Goal: Navigation & Orientation: Find specific page/section

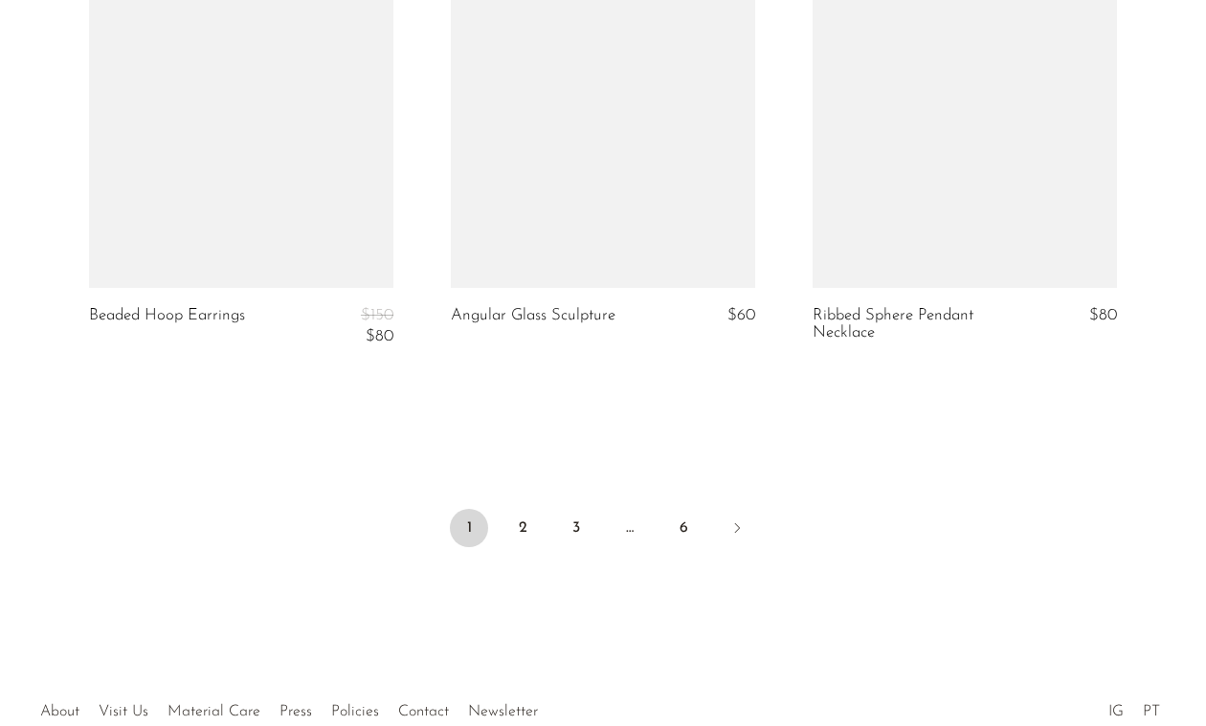
scroll to position [6102, 0]
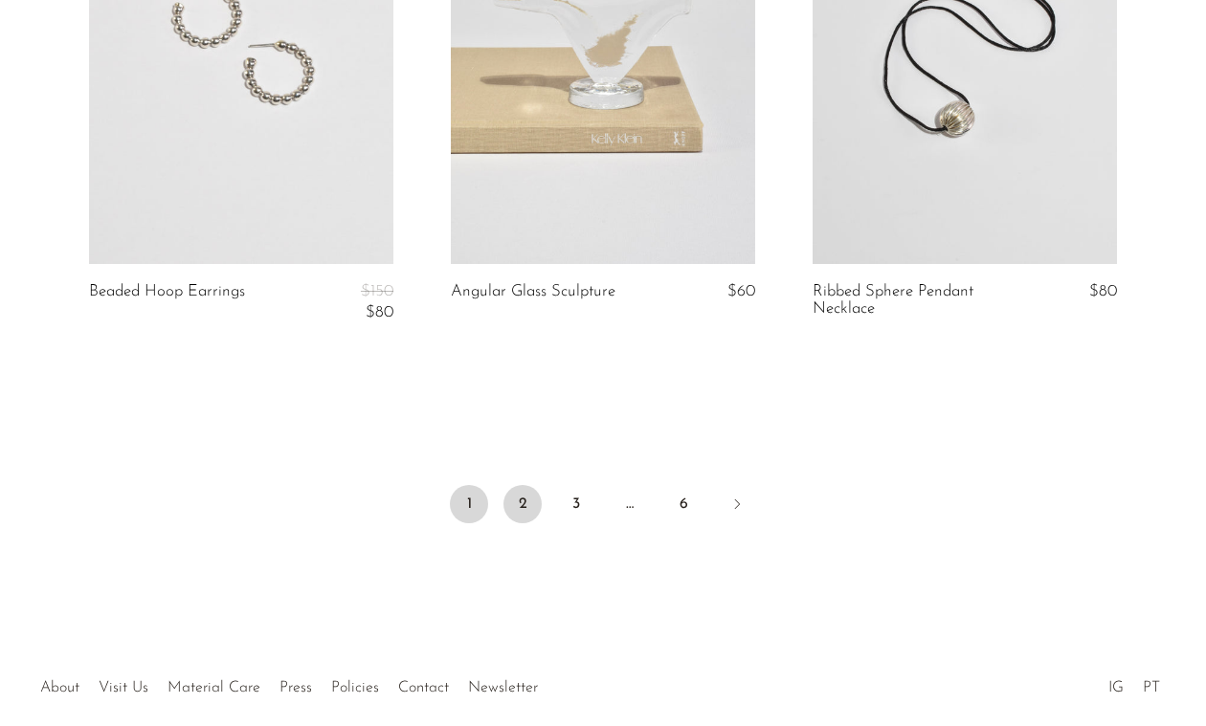
click at [514, 518] on link "2" at bounding box center [522, 504] width 38 height 38
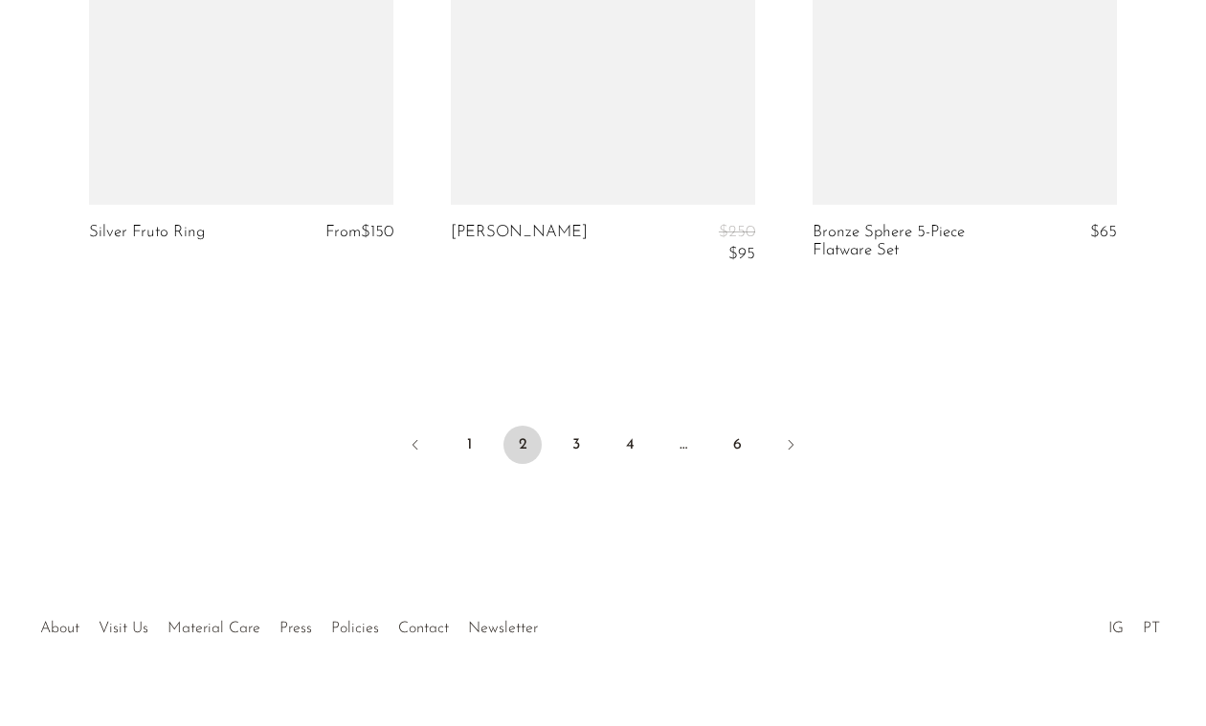
scroll to position [6232, 0]
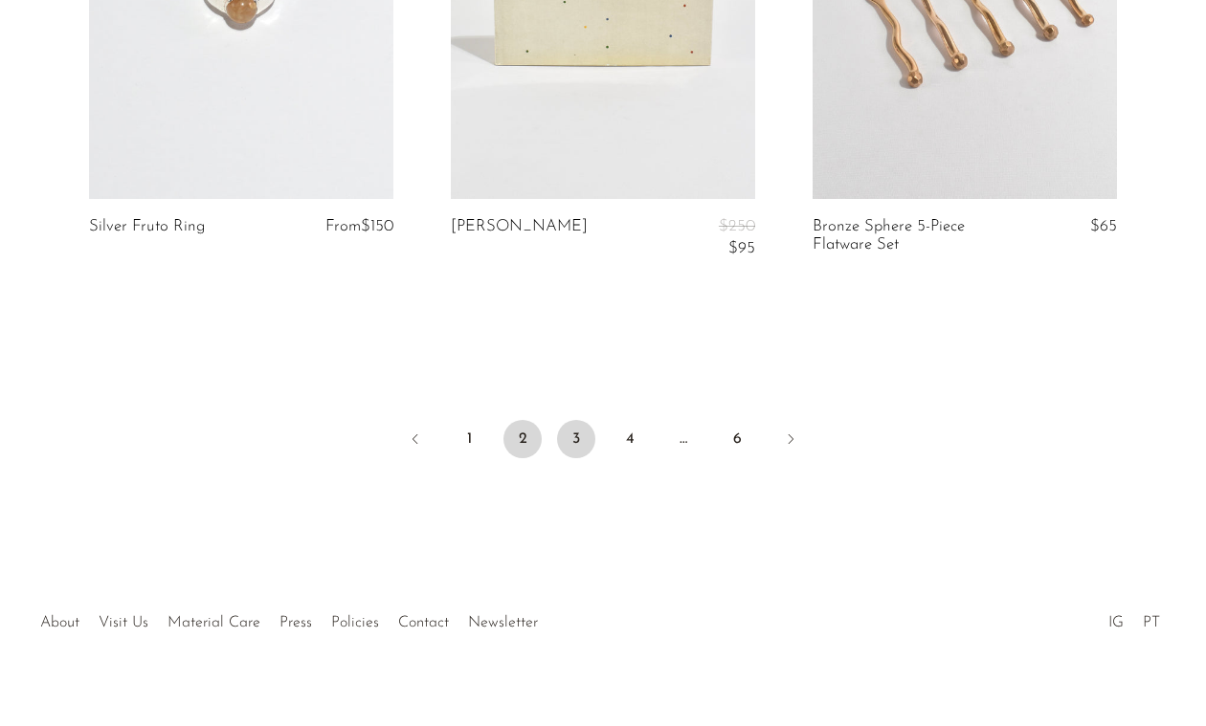
click at [577, 436] on link "3" at bounding box center [576, 439] width 38 height 38
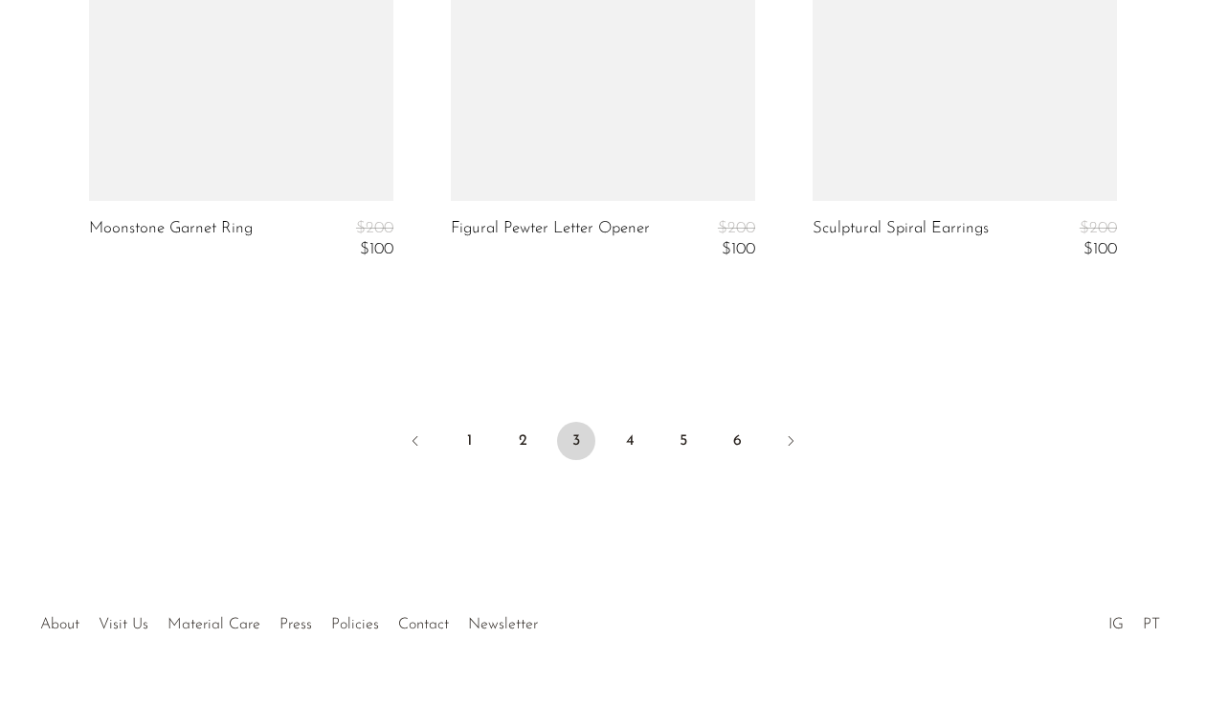
scroll to position [6188, 0]
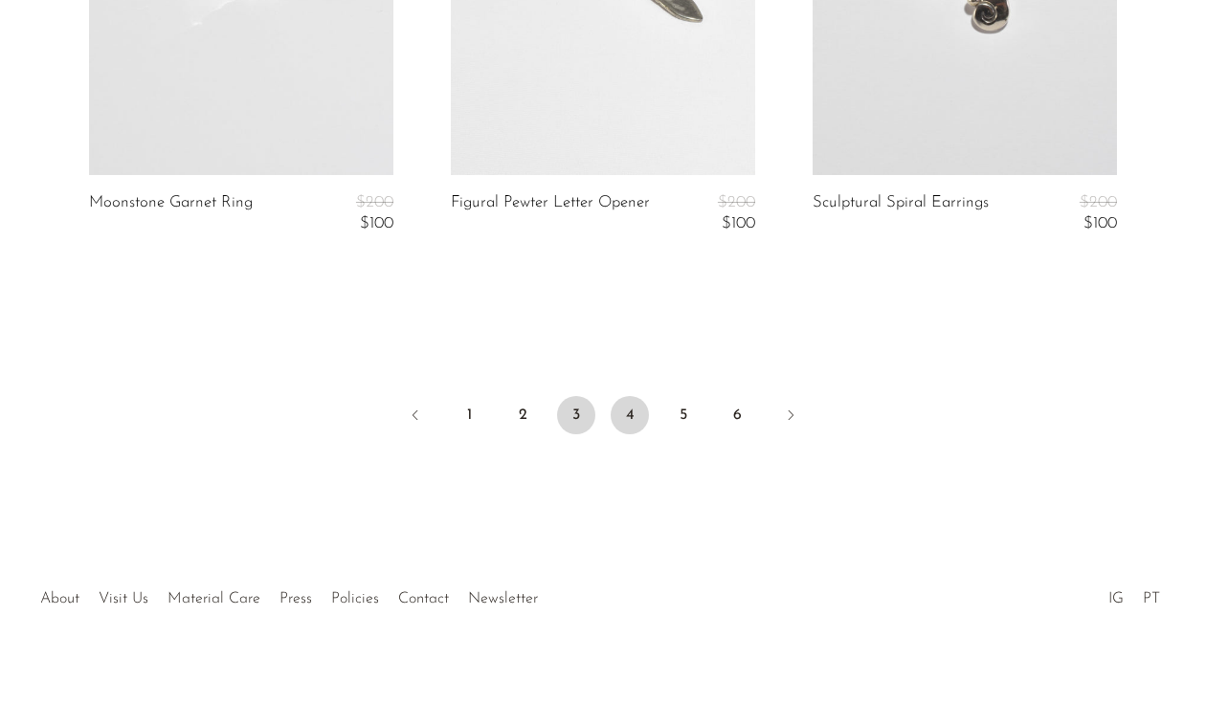
click at [637, 417] on link "4" at bounding box center [630, 415] width 38 height 38
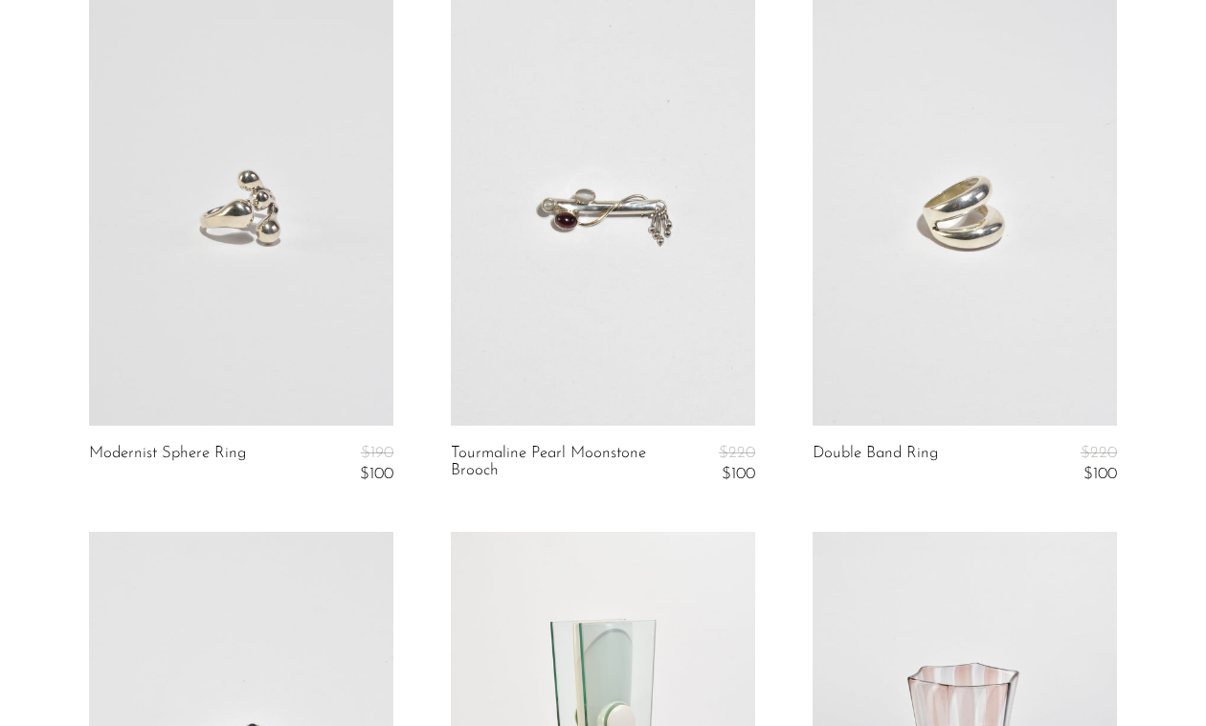
scroll to position [190, 0]
